Goal: Task Accomplishment & Management: Use online tool/utility

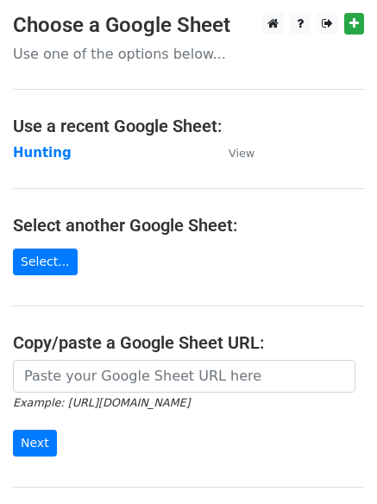
click at [41, 140] on main "Choose a Google Sheet Use one of the options below... Use a recent Google Sheet…" at bounding box center [188, 281] width 377 height 536
click at [38, 162] on td "Hunting" at bounding box center [112, 153] width 198 height 20
click at [38, 154] on strong "Hunting" at bounding box center [42, 153] width 59 height 16
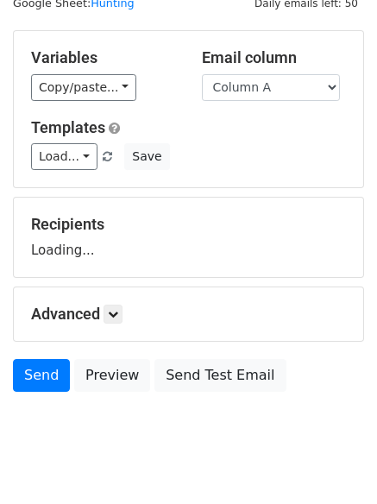
scroll to position [97, 0]
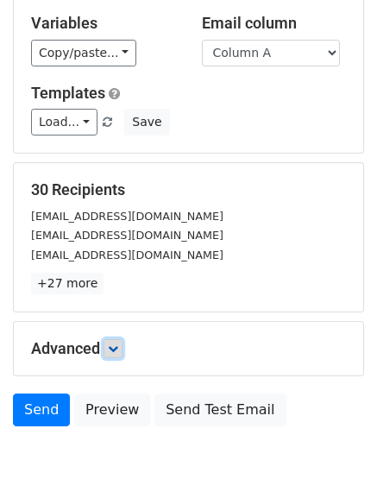
click at [116, 345] on icon at bounding box center [113, 348] width 10 height 10
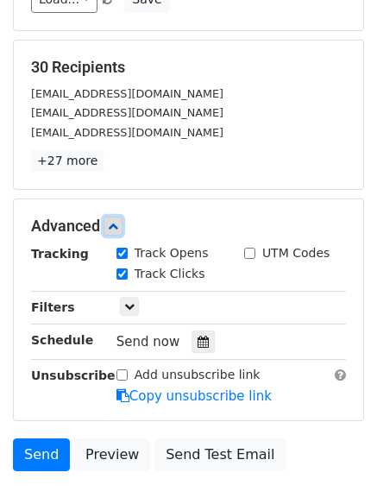
scroll to position [320, 0]
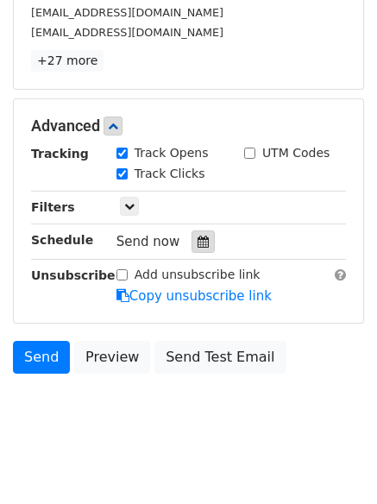
click at [192, 252] on div at bounding box center [203, 241] width 23 height 22
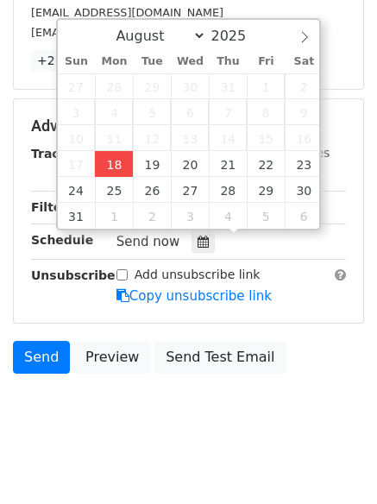
type input "[DATE] 13:48"
type input "01"
type input "48"
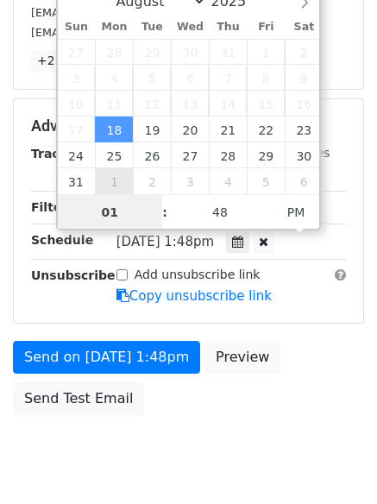
scroll to position [1, 0]
type input "4"
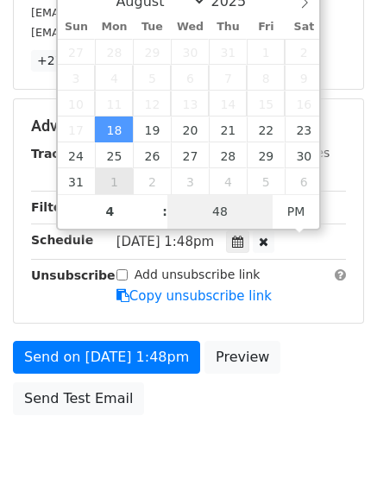
type input "2025-08-18 16:48"
type input "04"
type input "1"
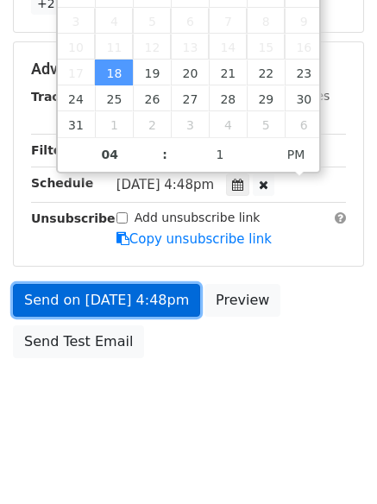
type input "2025-08-18 16:01"
click at [117, 306] on link "Send on Aug 18 at 4:48pm" at bounding box center [106, 300] width 187 height 33
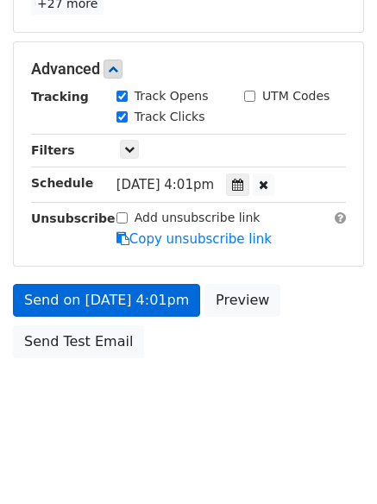
scroll to position [308, 0]
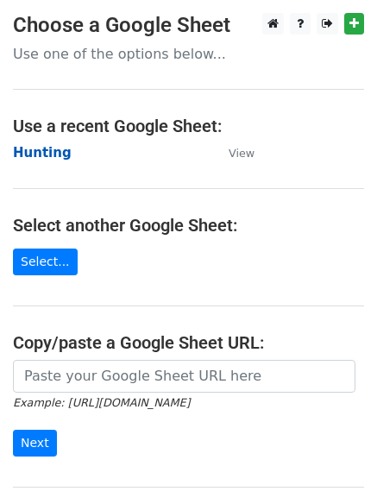
click at [37, 148] on strong "Hunting" at bounding box center [42, 153] width 59 height 16
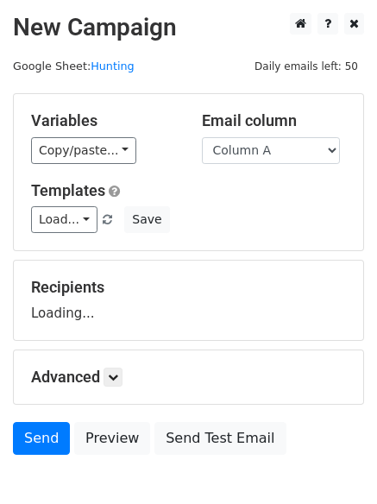
click at [277, 158] on select "Column A Column B Column C" at bounding box center [271, 150] width 138 height 27
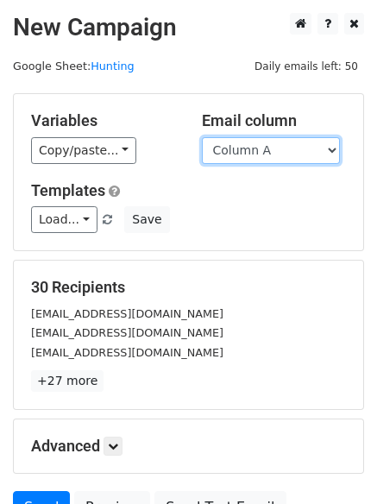
click at [267, 158] on select "Column A Column B Column C" at bounding box center [271, 150] width 138 height 27
select select "Column B"
click at [202, 137] on select "Column A Column B Column C" at bounding box center [271, 150] width 138 height 27
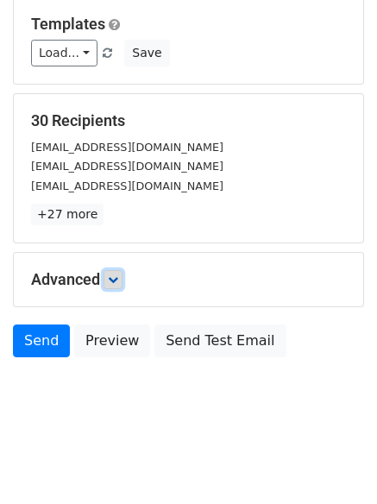
click at [117, 280] on icon at bounding box center [113, 279] width 10 height 10
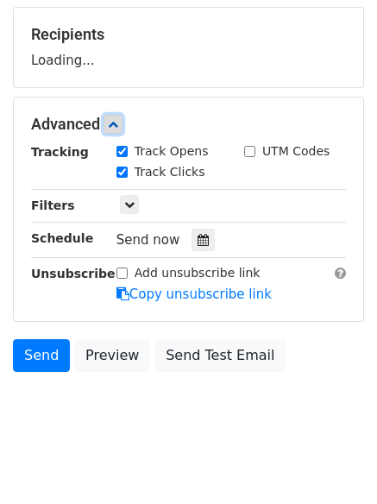
scroll to position [261, 0]
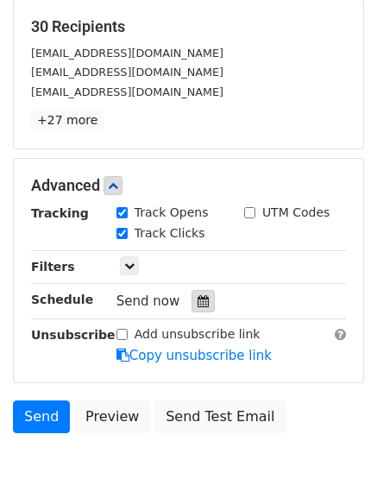
click at [198, 297] on icon at bounding box center [203, 301] width 11 height 12
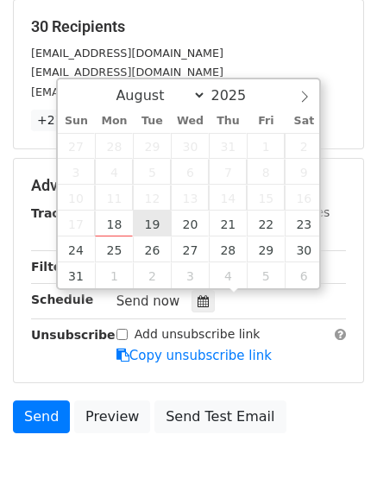
type input "2025-08-19 12:00"
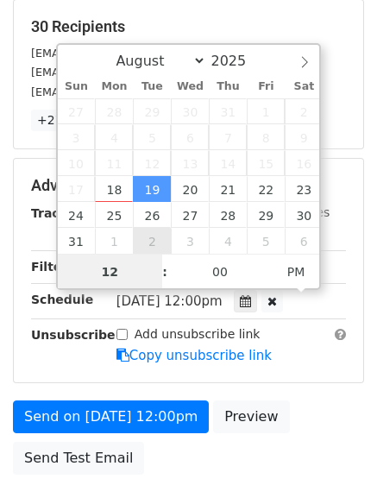
scroll to position [1, 0]
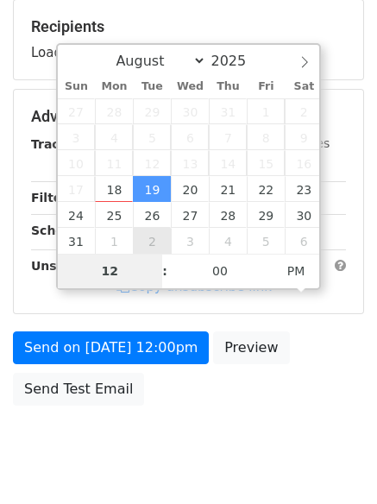
type input "5"
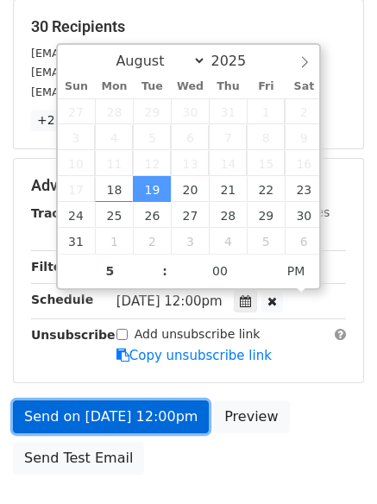
type input "2025-08-19 17:00"
click at [91, 417] on link "Send on Aug 19 at 12:00pm" at bounding box center [111, 416] width 196 height 33
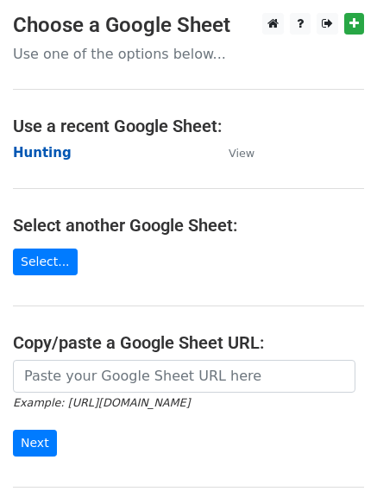
click at [41, 160] on strong "Hunting" at bounding box center [42, 153] width 59 height 16
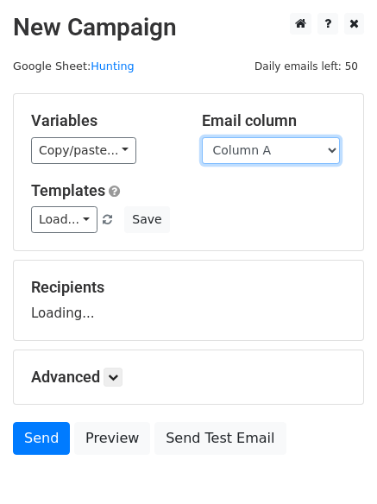
drag, startPoint x: 275, startPoint y: 150, endPoint x: 280, endPoint y: 161, distance: 12.0
click at [275, 150] on select "Column A Column B Column C" at bounding box center [271, 150] width 138 height 27
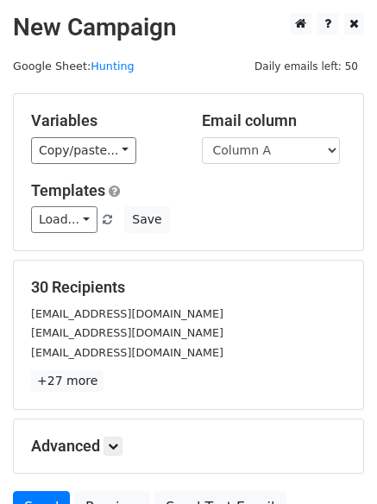
click at [277, 220] on div "Load... No templates saved Save" at bounding box center [188, 219] width 341 height 27
click at [251, 154] on select "Column A Column B Column C" at bounding box center [271, 150] width 138 height 27
select select "Column C"
click at [202, 137] on select "Column A Column B Column C" at bounding box center [271, 150] width 138 height 27
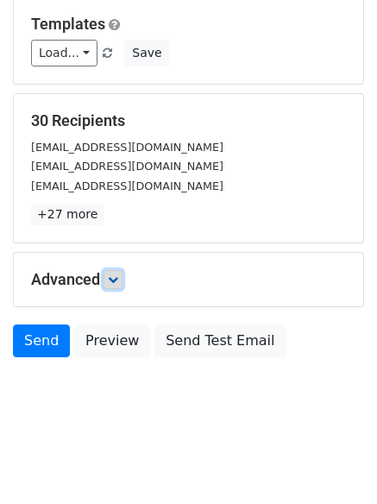
drag, startPoint x: 121, startPoint y: 278, endPoint x: 109, endPoint y: 281, distance: 12.6
click at [118, 278] on icon at bounding box center [113, 279] width 10 height 10
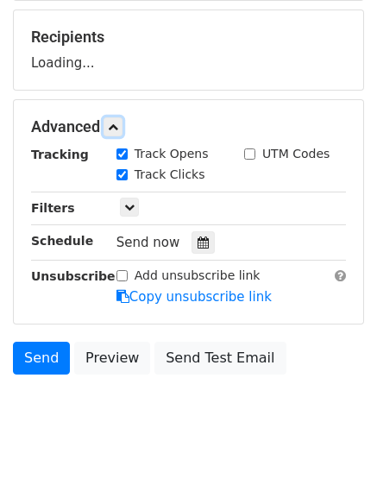
scroll to position [251, 0]
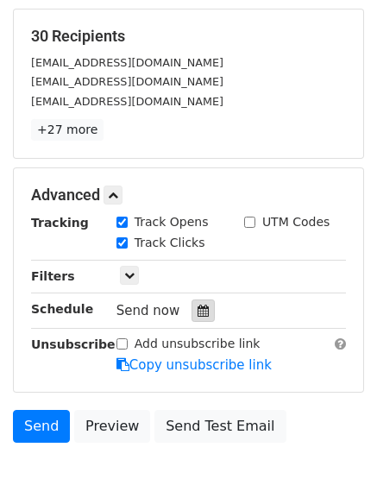
click at [201, 304] on div at bounding box center [203, 310] width 23 height 22
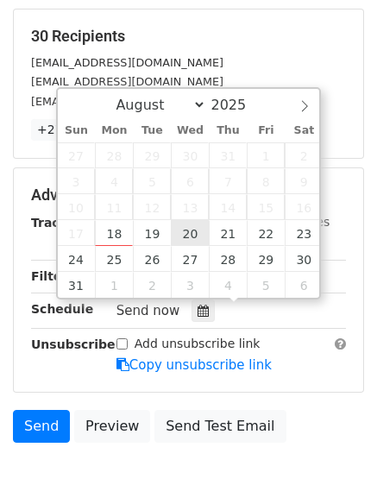
type input "2025-08-20 12:00"
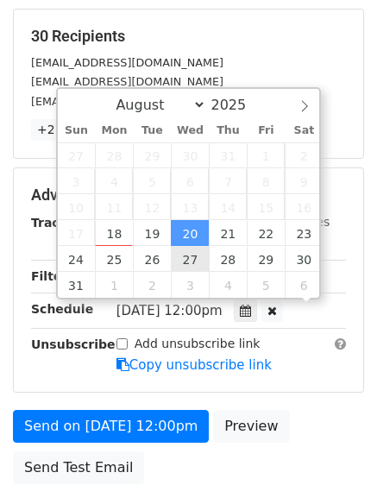
scroll to position [1, 0]
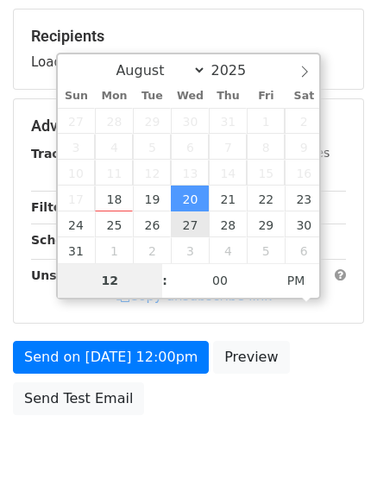
type input "6"
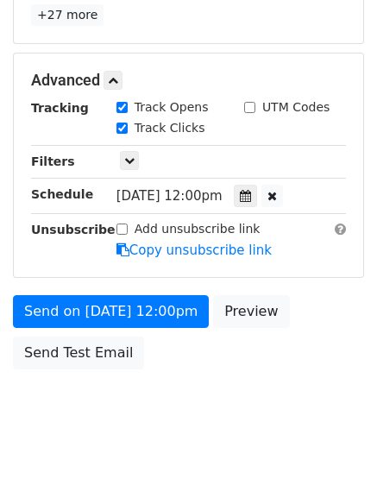
scroll to position [714, 0]
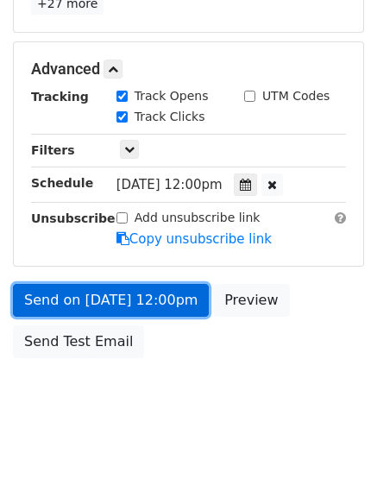
type input "2025-08-20 18:00"
click at [131, 291] on link "Send on Aug 20 at 12:00pm" at bounding box center [111, 300] width 196 height 33
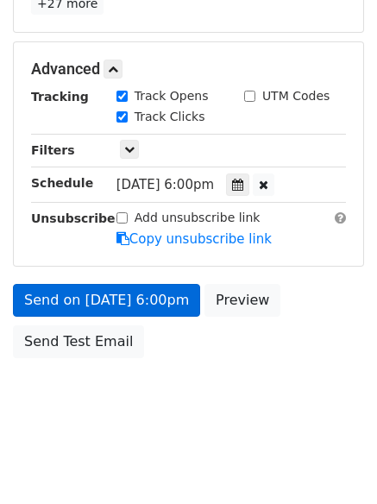
scroll to position [308, 0]
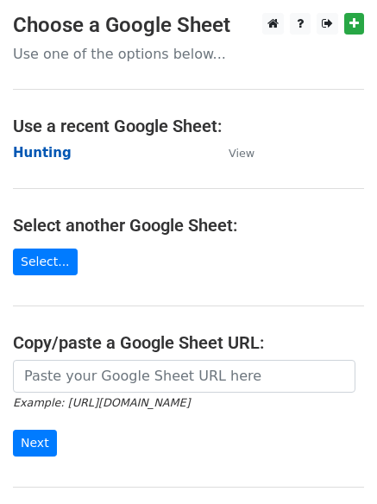
click at [26, 157] on strong "Hunting" at bounding box center [42, 153] width 59 height 16
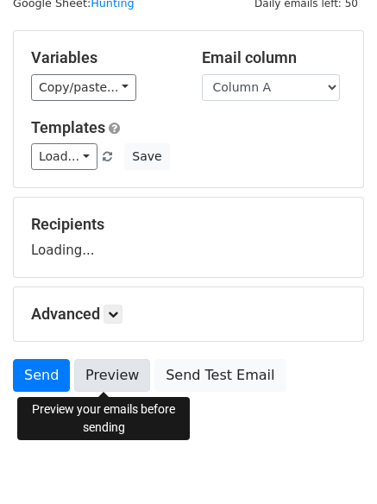
scroll to position [97, 0]
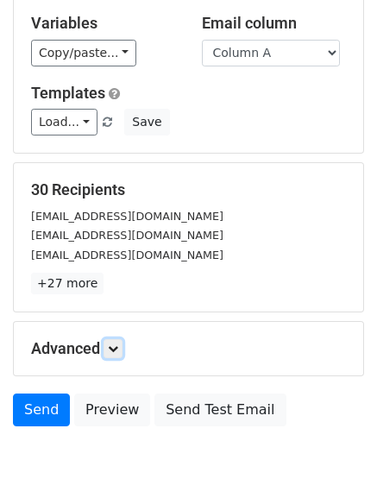
click at [120, 342] on link at bounding box center [113, 348] width 19 height 19
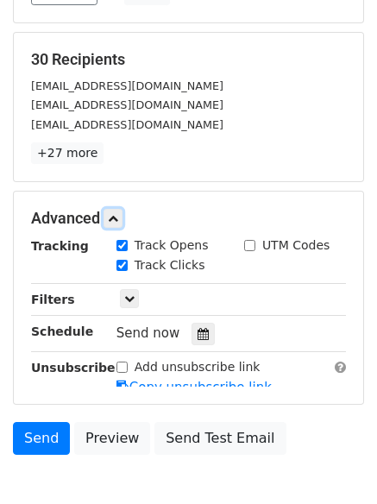
scroll to position [310, 0]
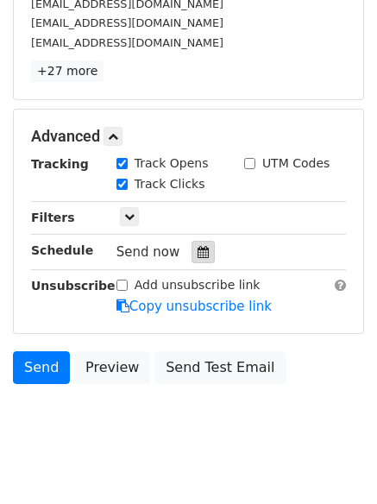
click at [192, 262] on div at bounding box center [203, 252] width 23 height 22
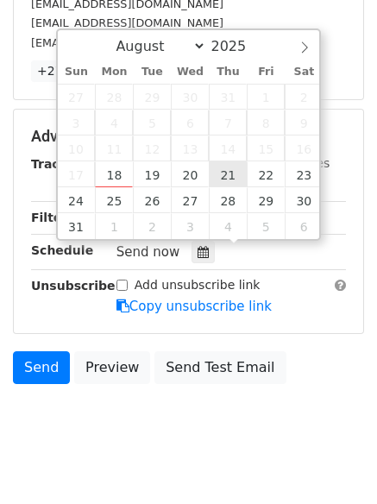
type input "2025-08-21 12:00"
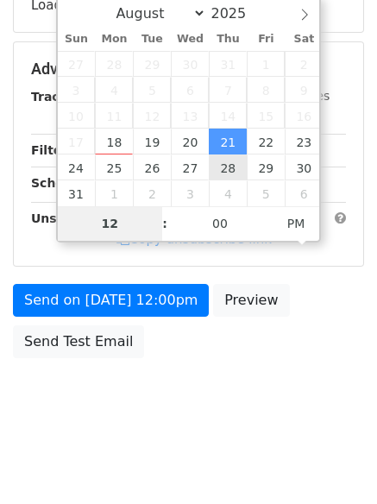
type input "7"
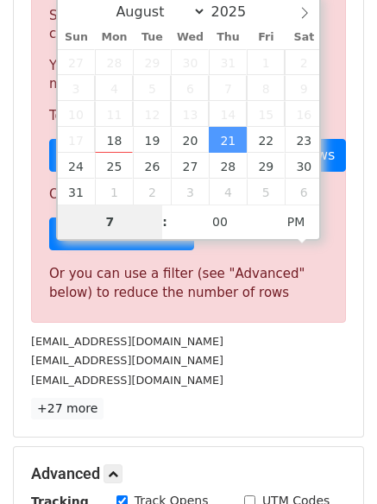
scroll to position [714, 0]
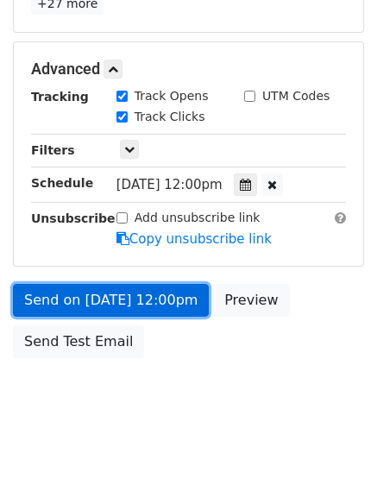
type input "2025-08-21 19:00"
click at [139, 305] on link "Send on Aug 21 at 12:00pm" at bounding box center [111, 300] width 196 height 33
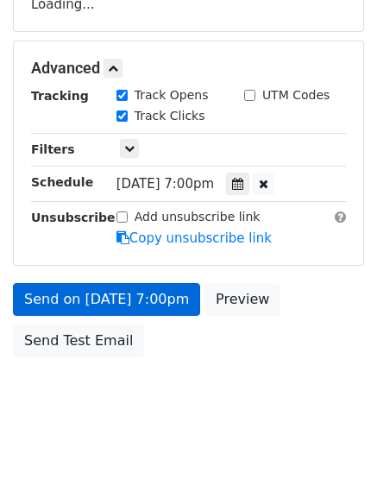
scroll to position [308, 0]
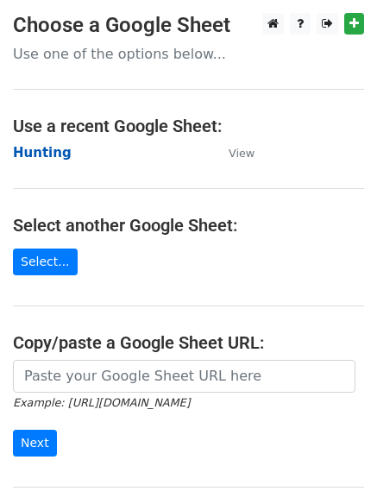
click at [43, 152] on strong "Hunting" at bounding box center [42, 153] width 59 height 16
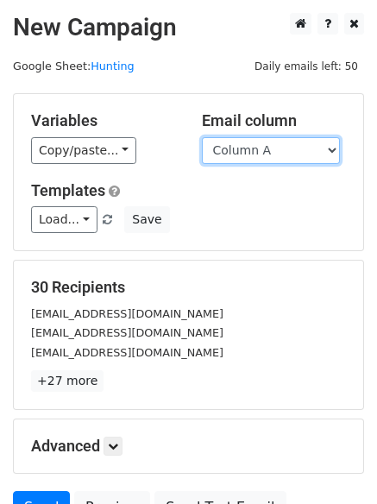
click at [268, 145] on select "Column A Column B Column C" at bounding box center [271, 150] width 138 height 27
select select "Column B"
click at [202, 137] on select "Column A Column B Column C" at bounding box center [271, 150] width 138 height 27
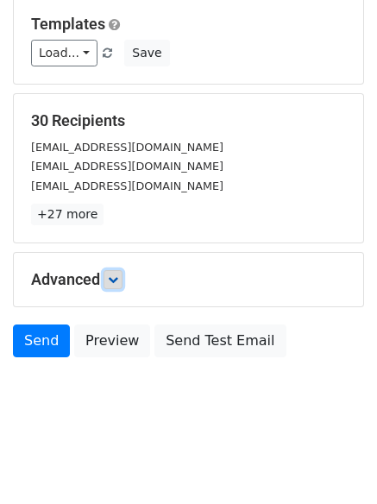
click at [122, 281] on link at bounding box center [113, 279] width 19 height 19
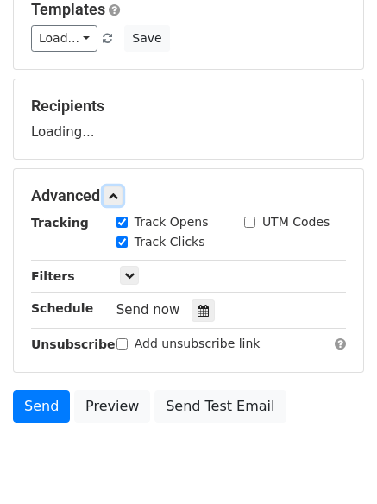
scroll to position [259, 0]
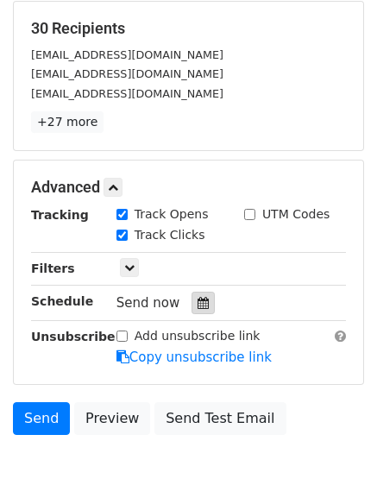
click at [196, 298] on div at bounding box center [203, 303] width 23 height 22
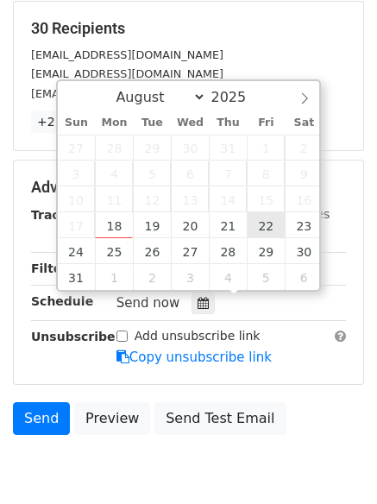
type input "2025-08-22 12:00"
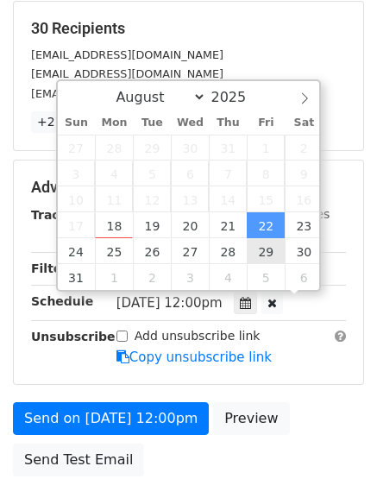
scroll to position [1, 0]
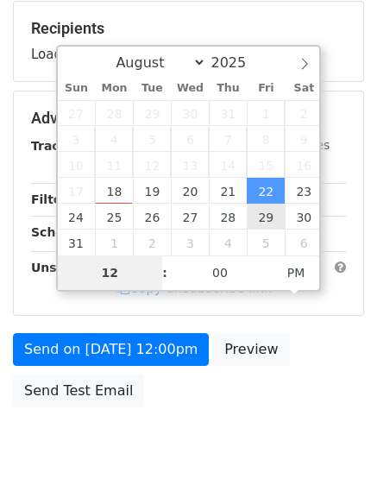
type input "8"
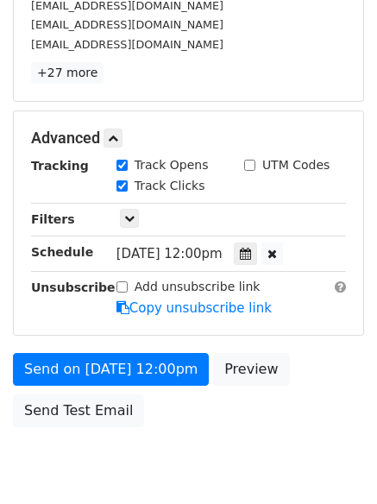
scroll to position [714, 0]
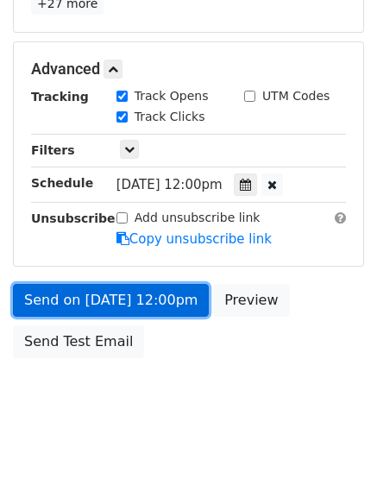
type input "2025-08-22 20:00"
click at [138, 300] on link "Send on Aug 22 at 12:00pm" at bounding box center [111, 300] width 196 height 33
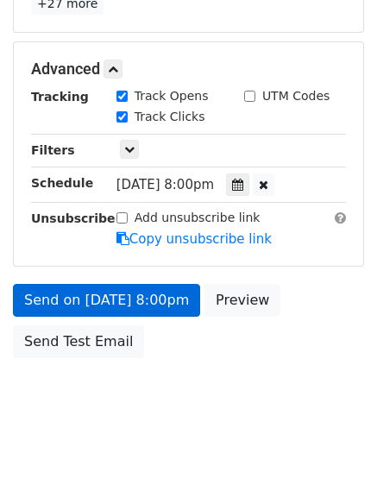
scroll to position [308, 0]
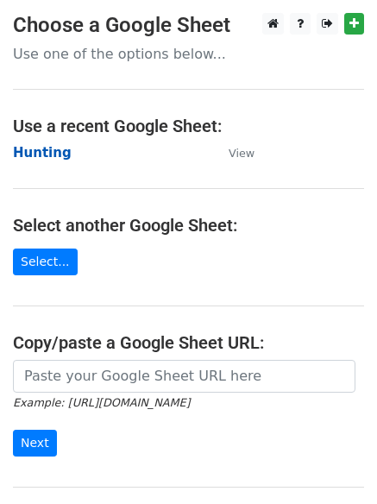
click at [35, 156] on strong "Hunting" at bounding box center [42, 153] width 59 height 16
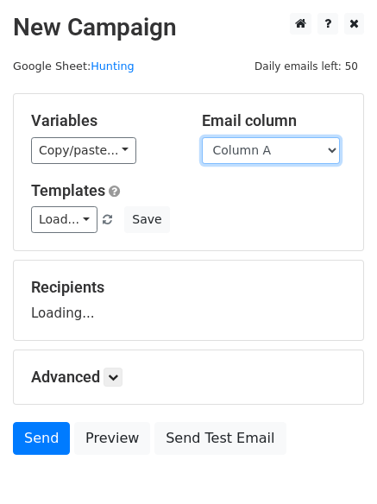
drag, startPoint x: 290, startPoint y: 149, endPoint x: 293, endPoint y: 163, distance: 14.2
click at [290, 149] on select "Column A Column B Column C" at bounding box center [271, 150] width 138 height 27
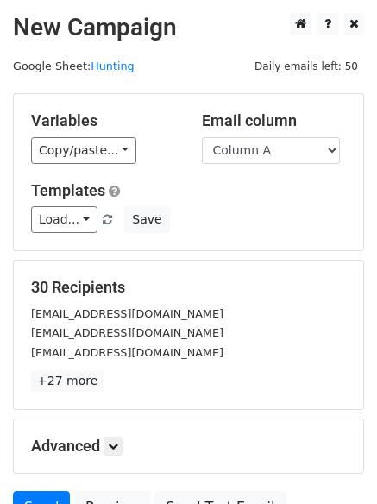
drag, startPoint x: 270, startPoint y: 159, endPoint x: 273, endPoint y: 210, distance: 51.8
click at [270, 159] on select "Column A Column B Column C" at bounding box center [271, 150] width 138 height 27
click at [273, 153] on select "Column A Column B Column C" at bounding box center [271, 150] width 138 height 27
select select "Column C"
click at [202, 137] on select "Column A Column B Column C" at bounding box center [271, 150] width 138 height 27
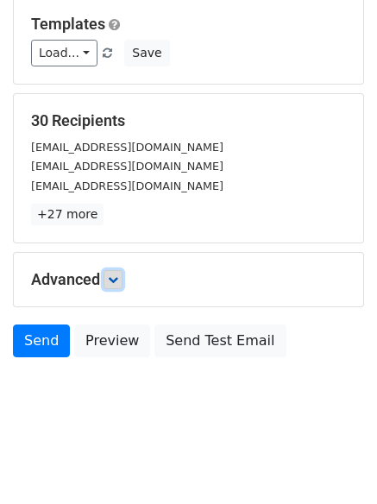
click at [122, 276] on link at bounding box center [113, 279] width 19 height 19
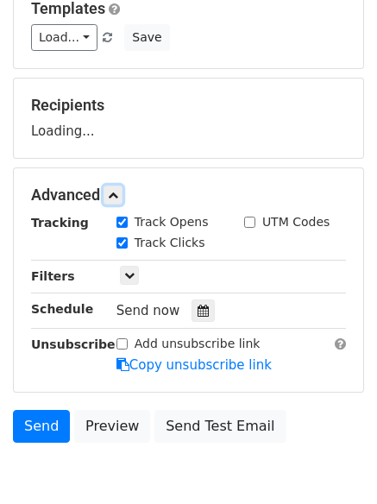
scroll to position [264, 0]
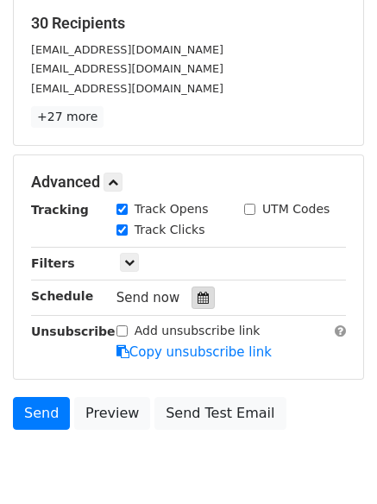
click at [192, 291] on div at bounding box center [203, 297] width 23 height 22
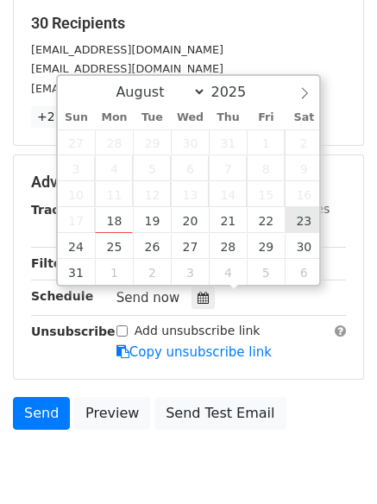
type input "[DATE] 12:00"
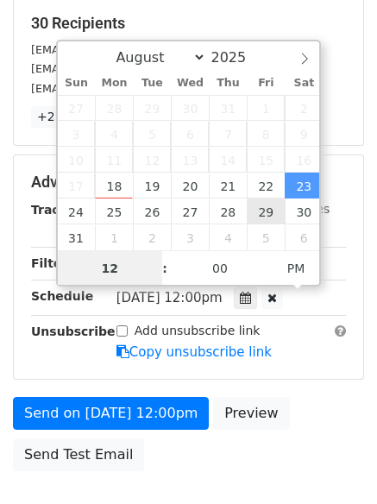
scroll to position [1, 0]
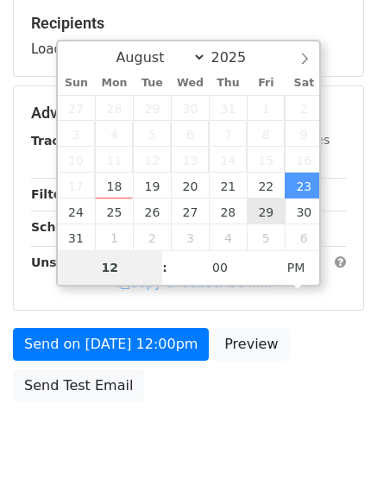
type input "9"
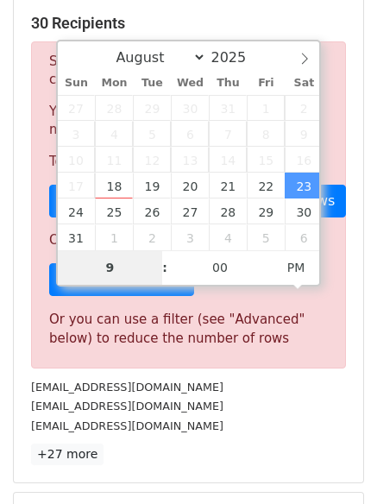
scroll to position [714, 0]
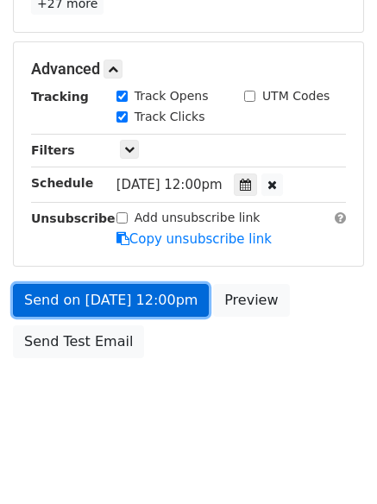
type input "[DATE] 21:00"
click at [115, 288] on link "Send on [DATE] 12:00pm" at bounding box center [111, 300] width 196 height 33
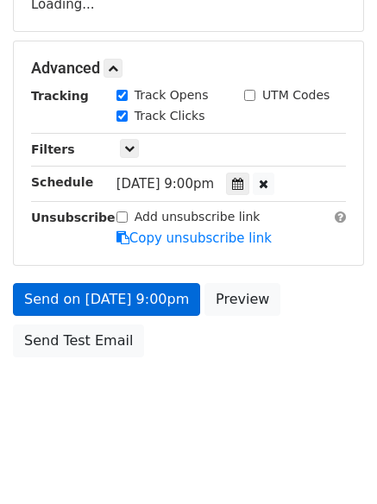
scroll to position [308, 0]
